Goal: Task Accomplishment & Management: Use online tool/utility

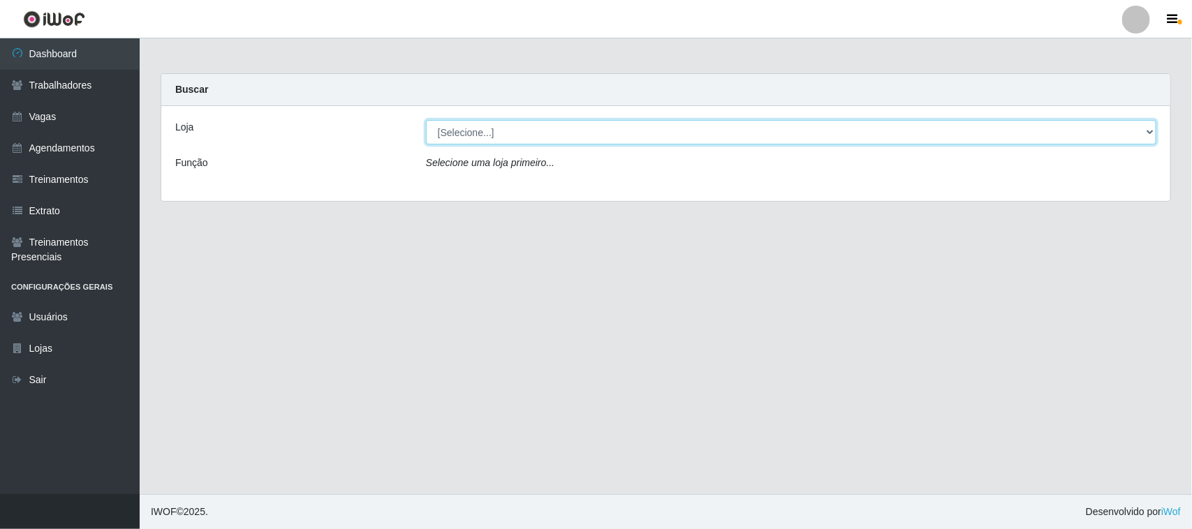
click at [1147, 131] on select "[Selecione...] [GEOGRAPHIC_DATA]" at bounding box center [791, 132] width 731 height 24
select select "65"
click at [426, 120] on select "[Selecione...] [GEOGRAPHIC_DATA]" at bounding box center [791, 132] width 731 height 24
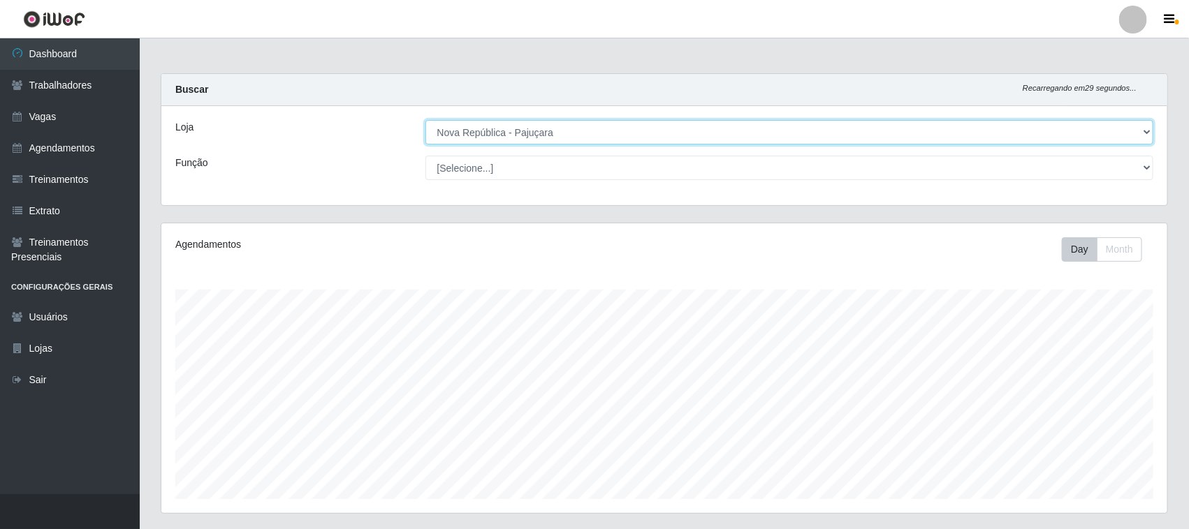
scroll to position [291, 1006]
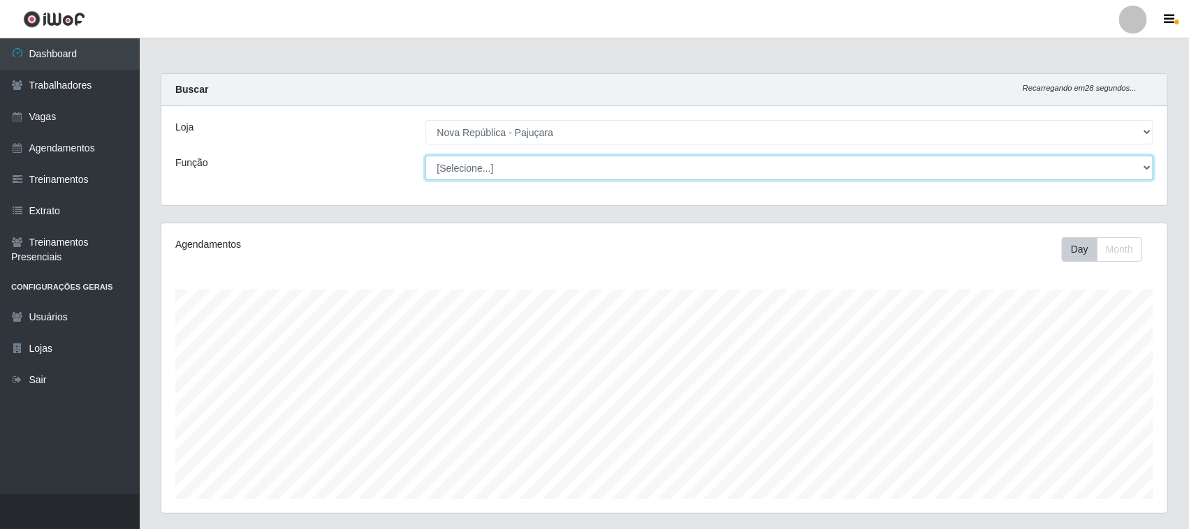
click at [1147, 166] on select "[Selecione...] Balconista Operador de Caixa Repositor" at bounding box center [789, 168] width 728 height 24
select select "22"
click at [425, 156] on select "[Selecione...] Balconista Operador de Caixa Repositor" at bounding box center [789, 168] width 728 height 24
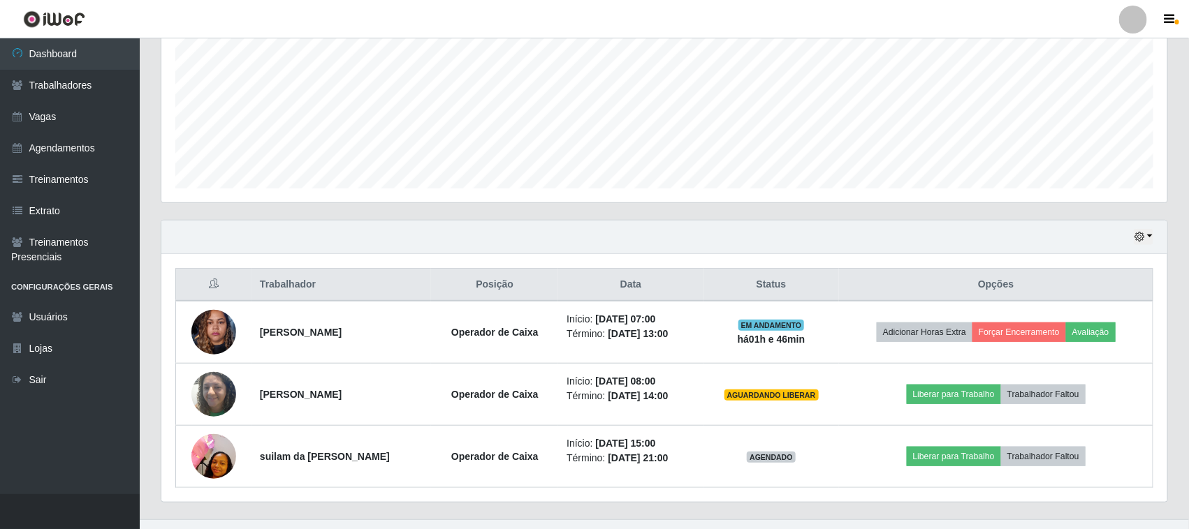
scroll to position [337, 0]
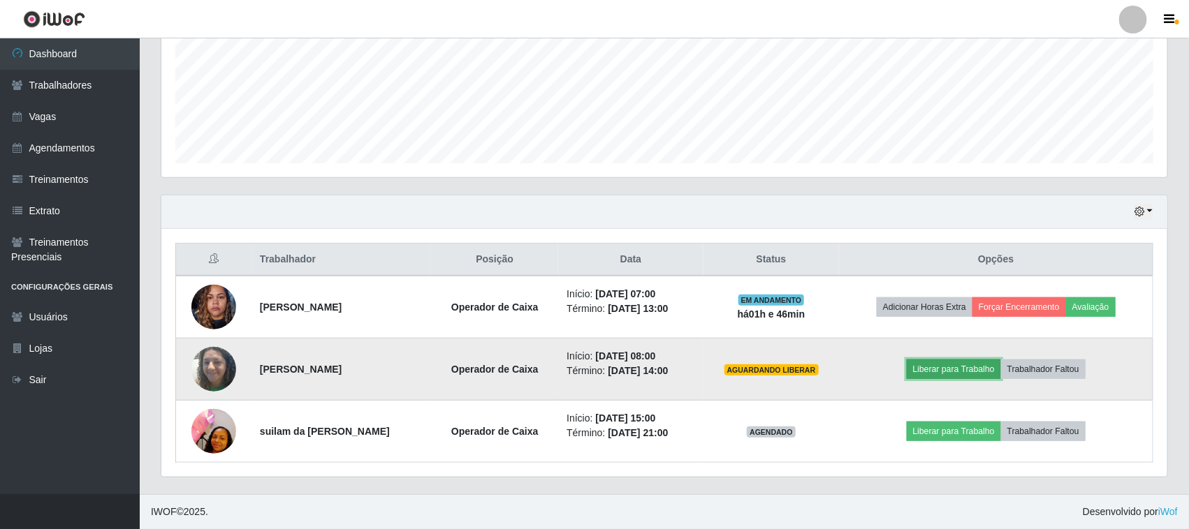
click at [966, 361] on button "Liberar para Trabalho" at bounding box center [954, 370] width 94 height 20
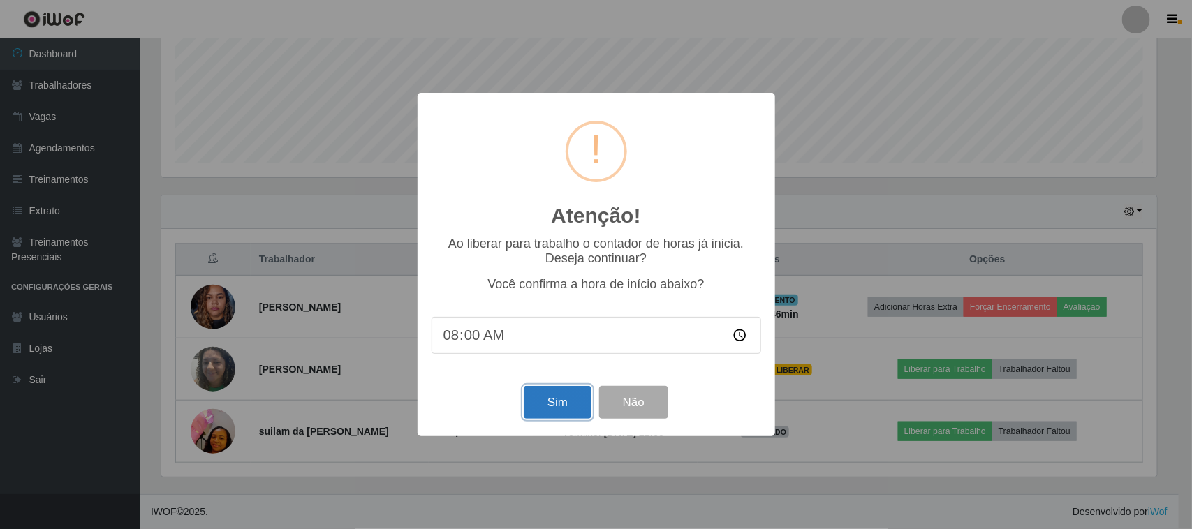
click at [532, 406] on button "Sim" at bounding box center [558, 402] width 68 height 33
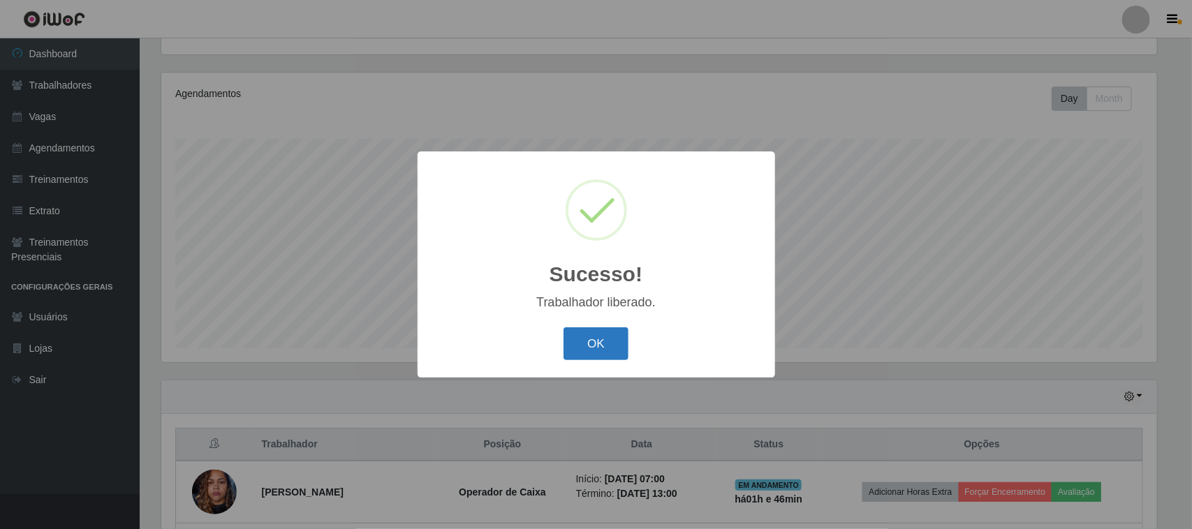
click at [613, 344] on button "OK" at bounding box center [596, 344] width 65 height 33
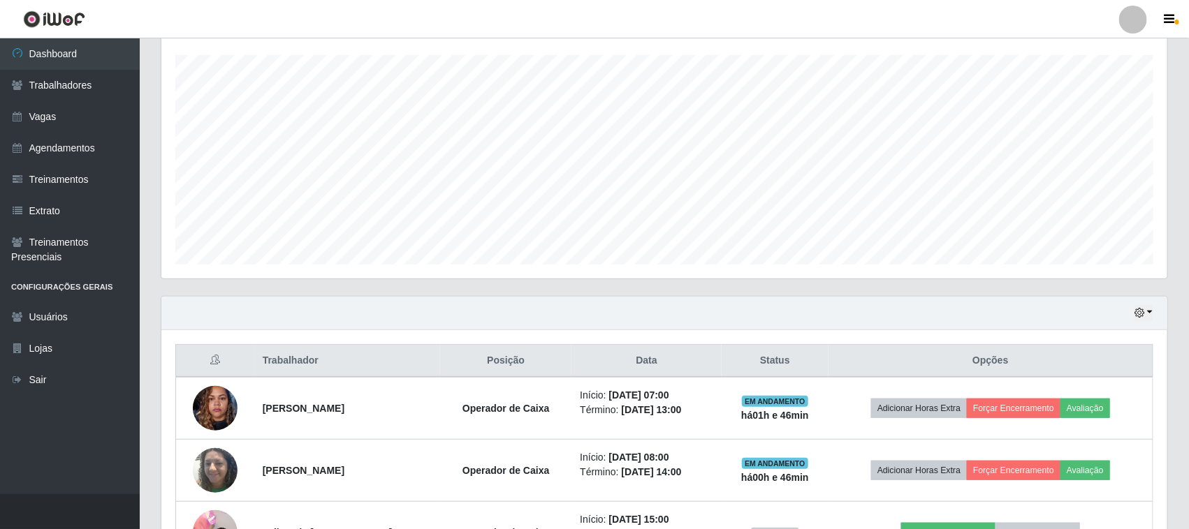
scroll to position [337, 0]
